Goal: Obtain resource: Download file/media

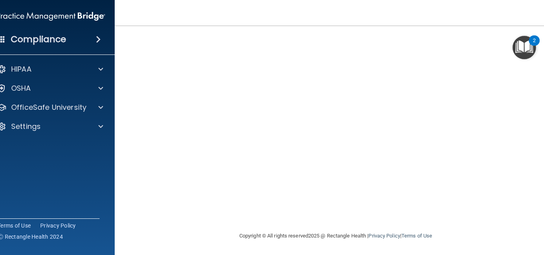
scroll to position [46, 0]
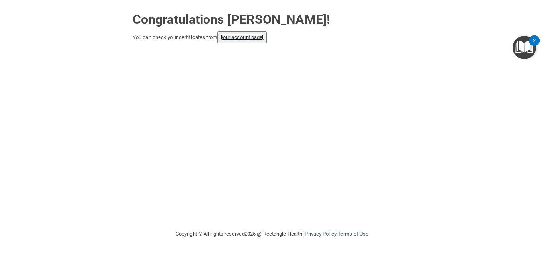
click at [245, 38] on link "your account page!" at bounding box center [242, 37] width 43 height 6
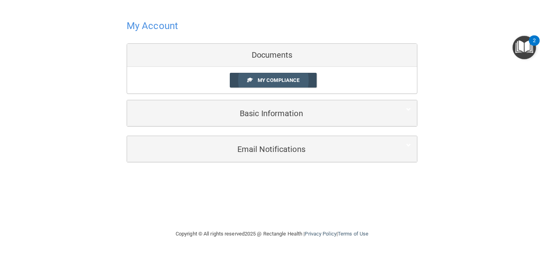
click at [275, 80] on span "My Compliance" at bounding box center [279, 80] width 42 height 6
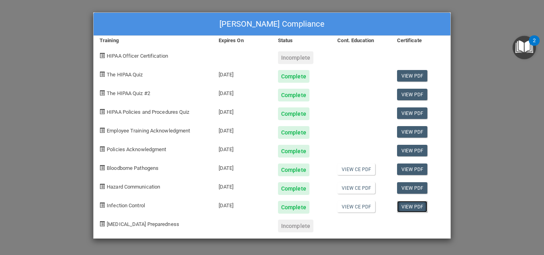
click at [405, 209] on link "View PDF" at bounding box center [412, 207] width 31 height 12
click at [351, 171] on link "View CE PDF" at bounding box center [356, 170] width 38 height 12
click at [358, 189] on link "View CE PDF" at bounding box center [356, 188] width 38 height 12
click at [354, 207] on link "View CE PDF" at bounding box center [356, 207] width 38 height 12
click at [414, 168] on link "View PDF" at bounding box center [412, 170] width 31 height 12
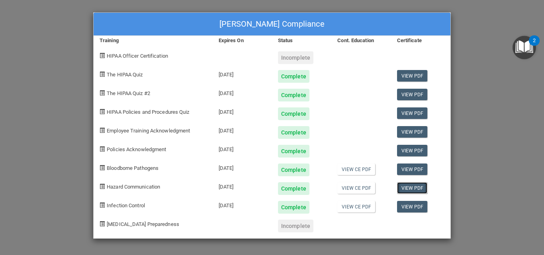
click at [410, 188] on link "View PDF" at bounding box center [412, 188] width 31 height 12
click at [406, 208] on link "View PDF" at bounding box center [412, 207] width 31 height 12
